Goal: Information Seeking & Learning: Learn about a topic

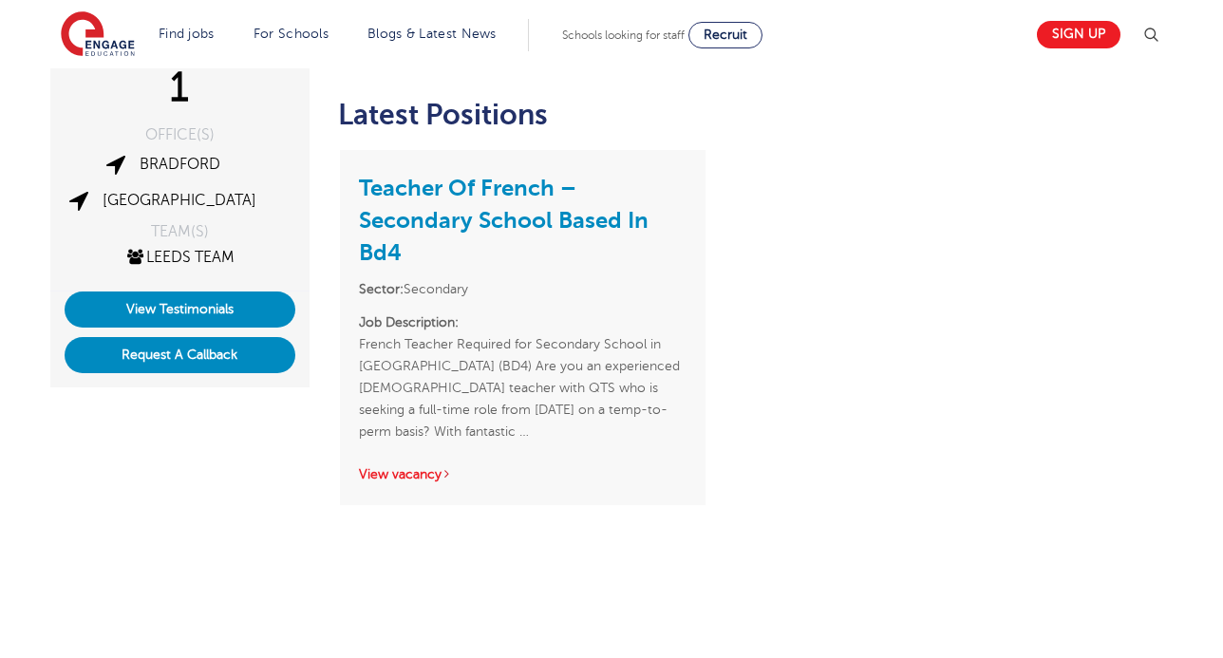
scroll to position [475, 0]
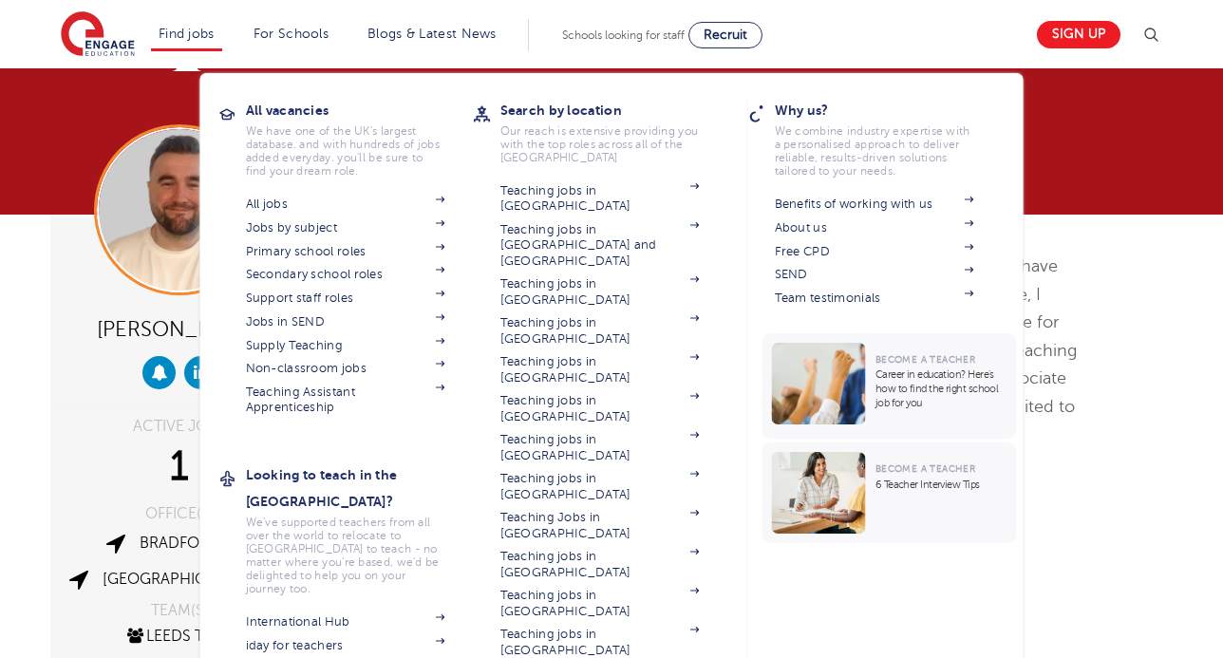
click at [200, 25] on li "Find jobs All vacancies We have one of the UK's largest database. and with hund…" at bounding box center [186, 35] width 71 height 32
click at [631, 549] on link "Teaching jobs in [GEOGRAPHIC_DATA]" at bounding box center [599, 564] width 199 height 31
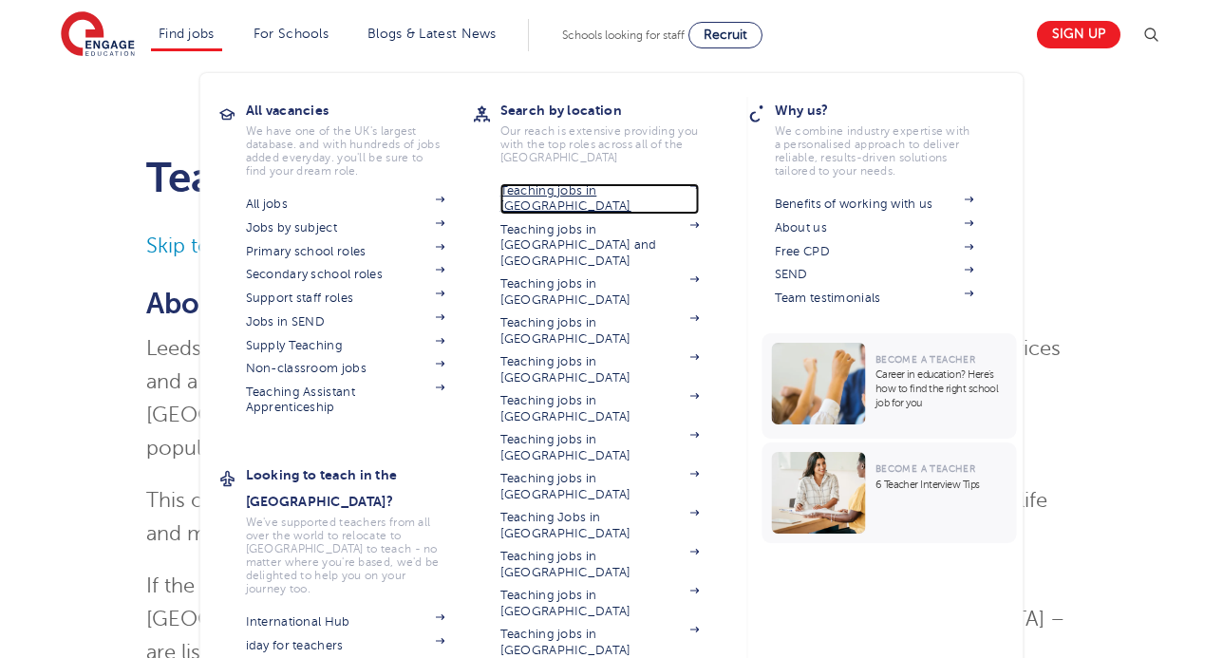
click at [552, 191] on link "Teaching jobs in [GEOGRAPHIC_DATA]" at bounding box center [599, 198] width 199 height 31
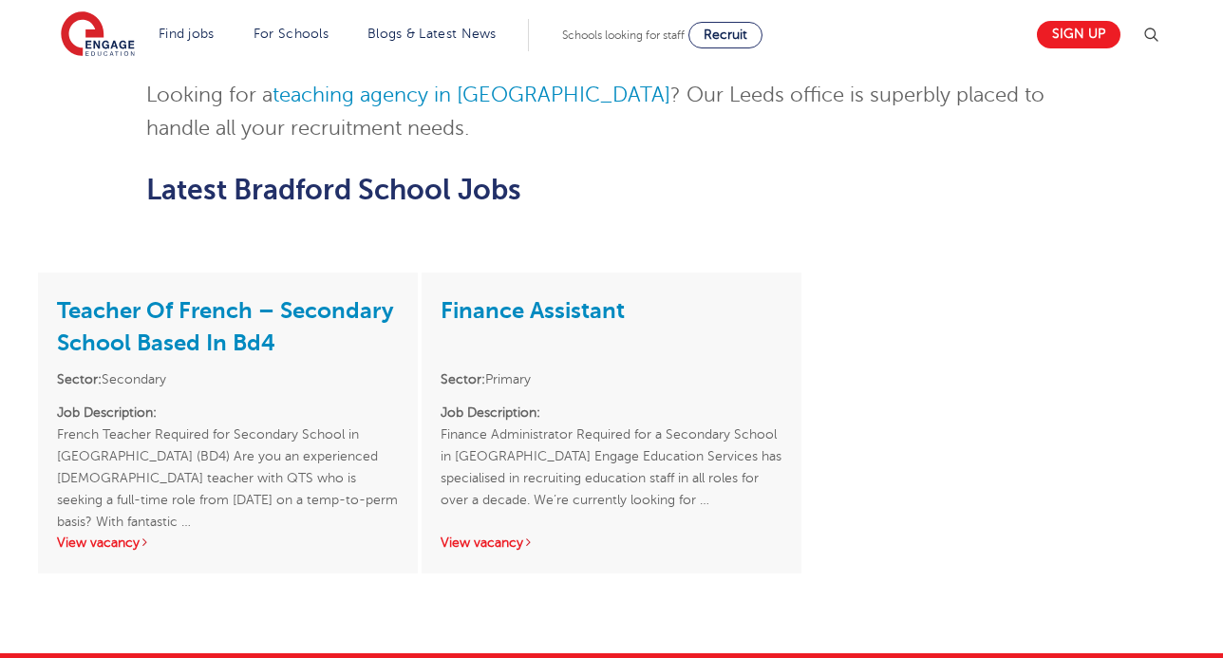
scroll to position [1519, 0]
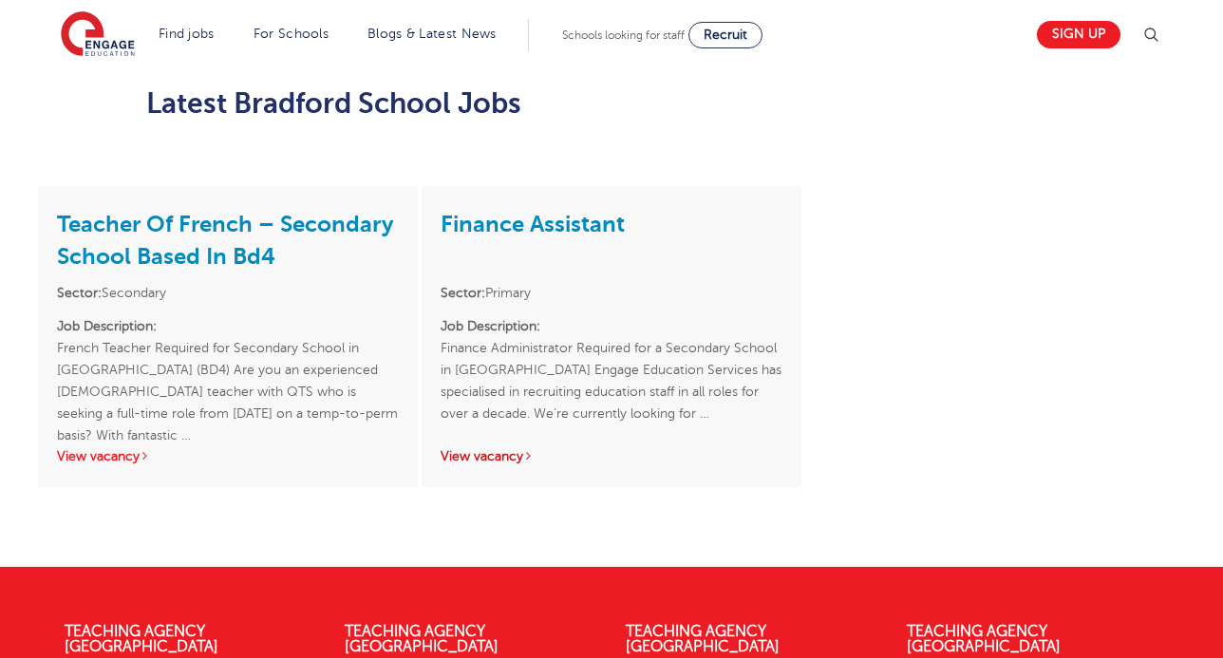
click at [493, 449] on link "View vacancy" at bounding box center [486, 456] width 93 height 14
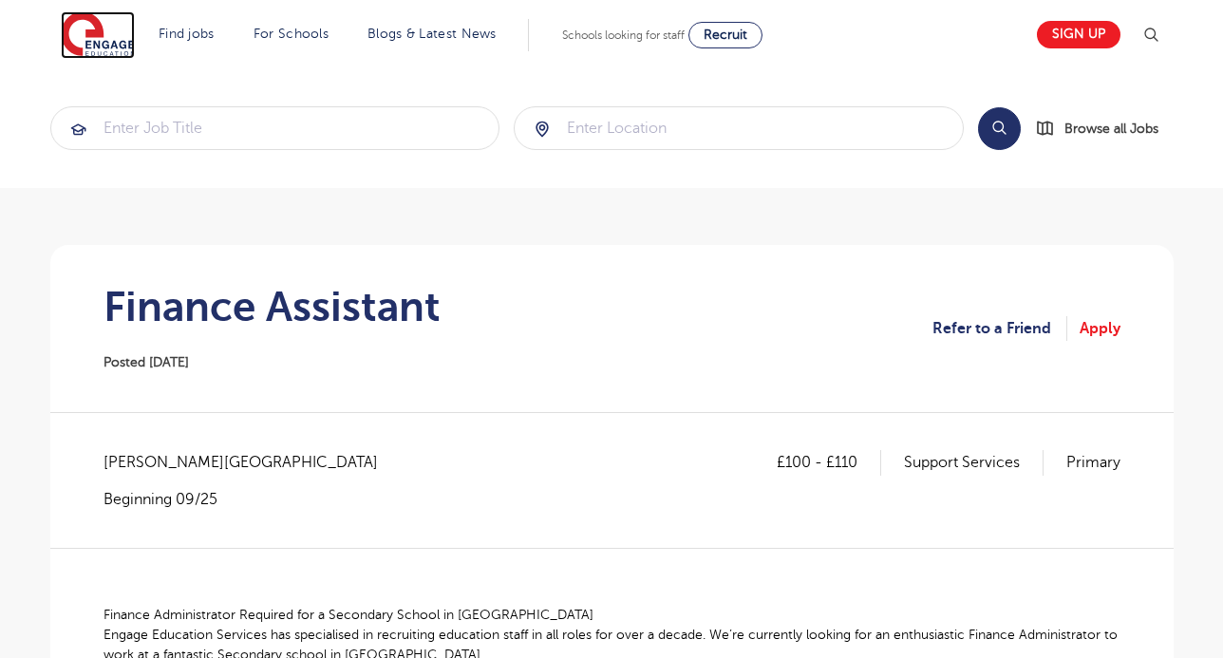
click at [117, 30] on img at bounding box center [98, 34] width 74 height 47
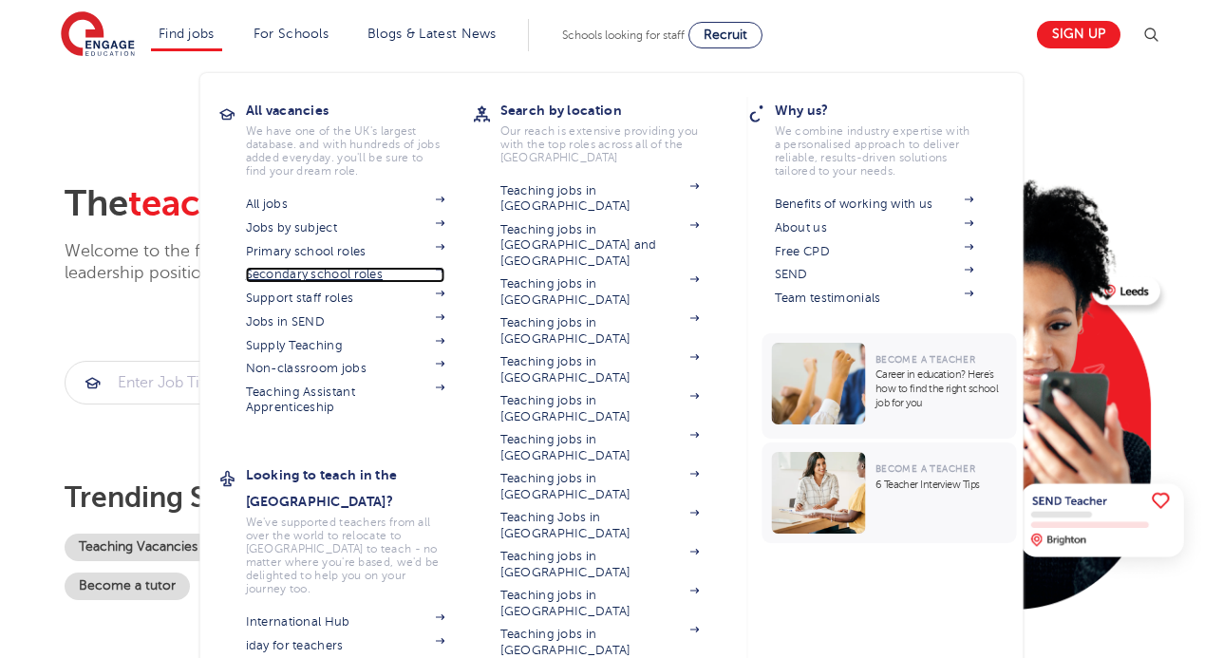
click at [341, 276] on link "Secondary school roles" at bounding box center [345, 274] width 199 height 15
